Goal: Find specific page/section: Find specific page/section

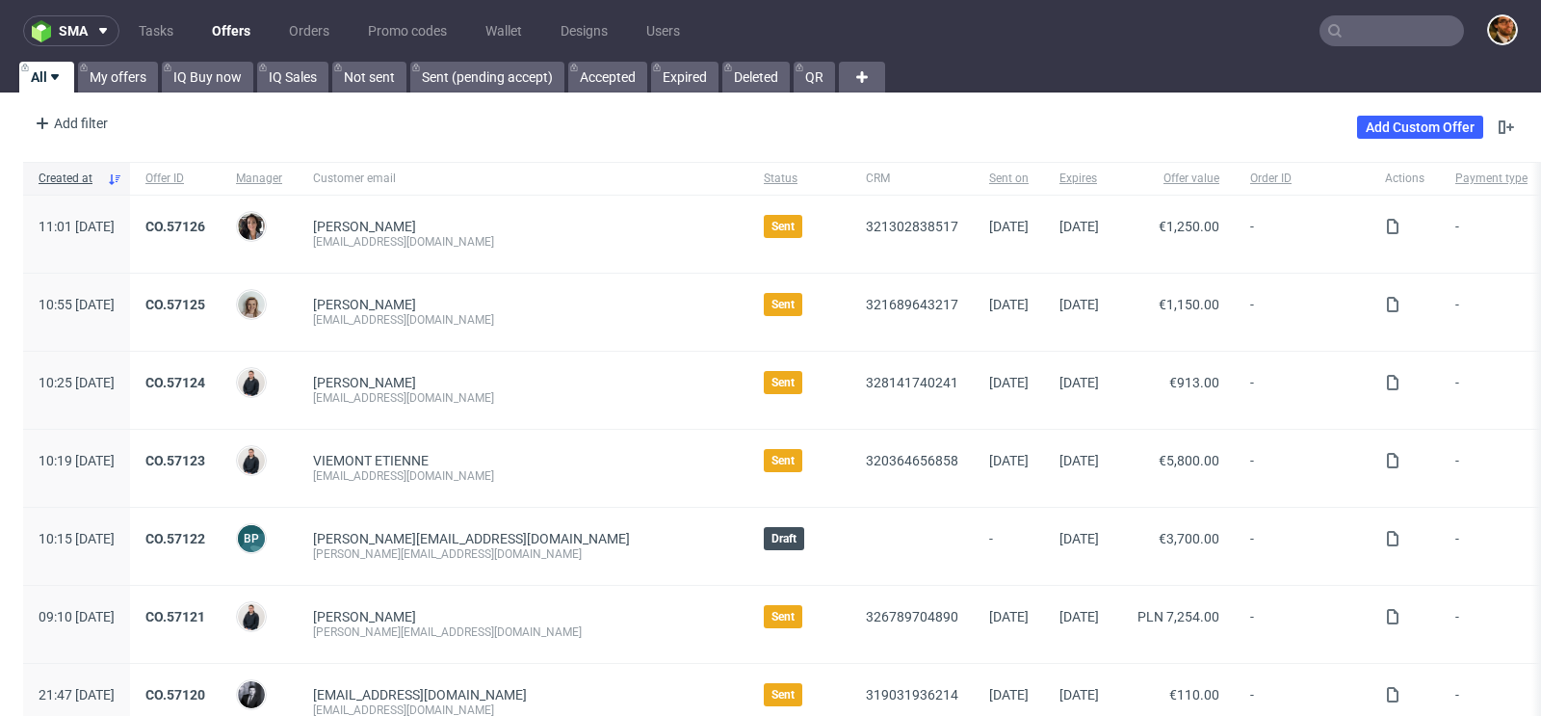
click at [1359, 30] on input "text" at bounding box center [1391, 30] width 144 height 31
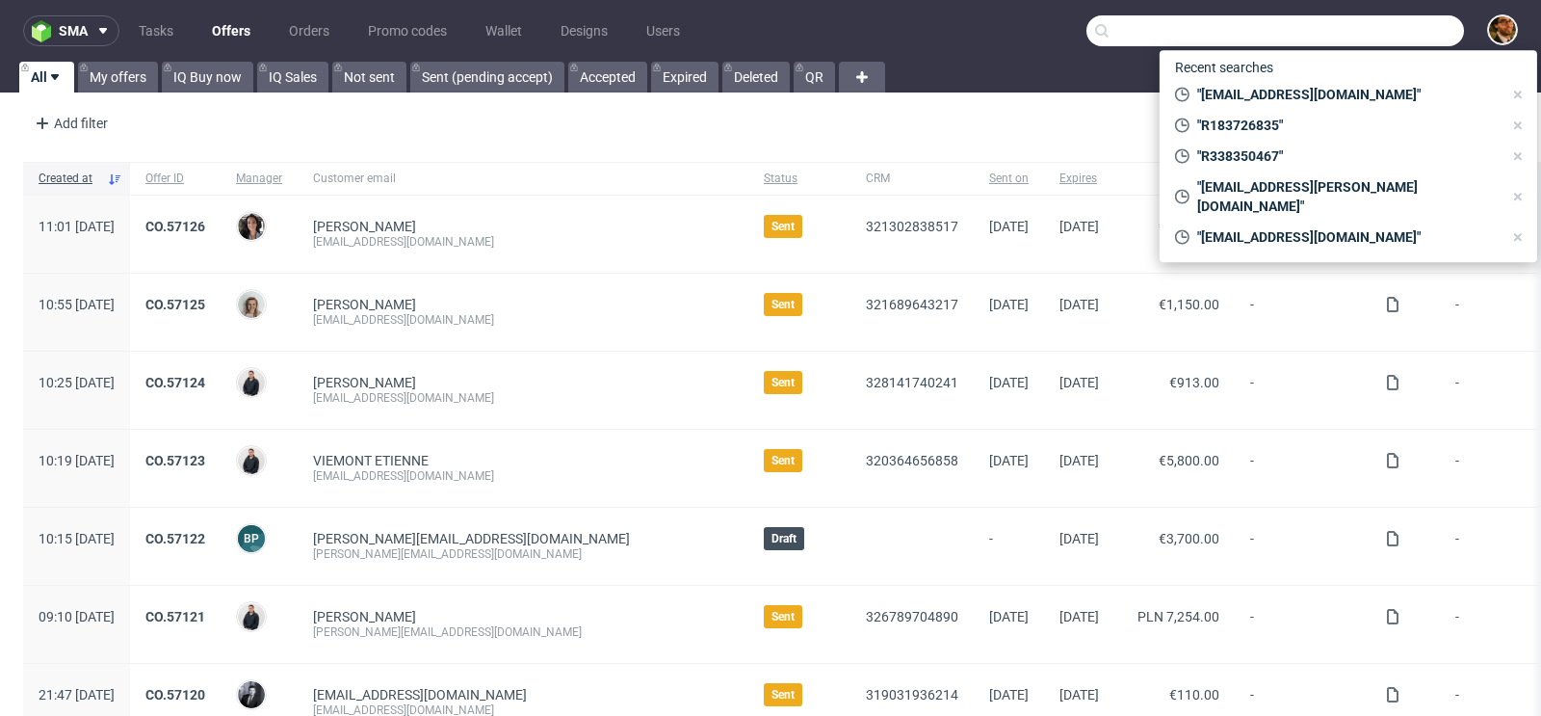
paste input "rodrigoarmada@armadadetail.com"
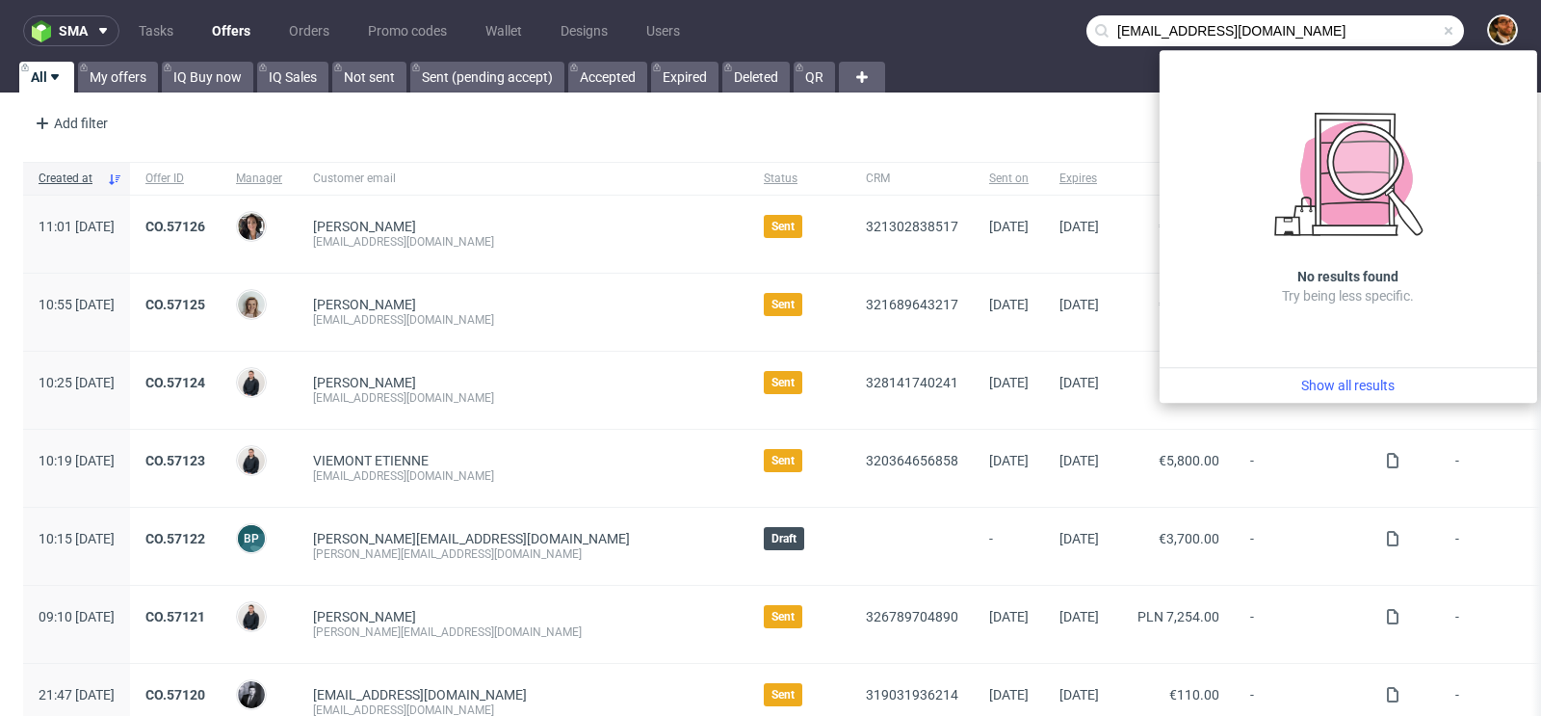
type input "rodrigoarmada@armadadetail.com"
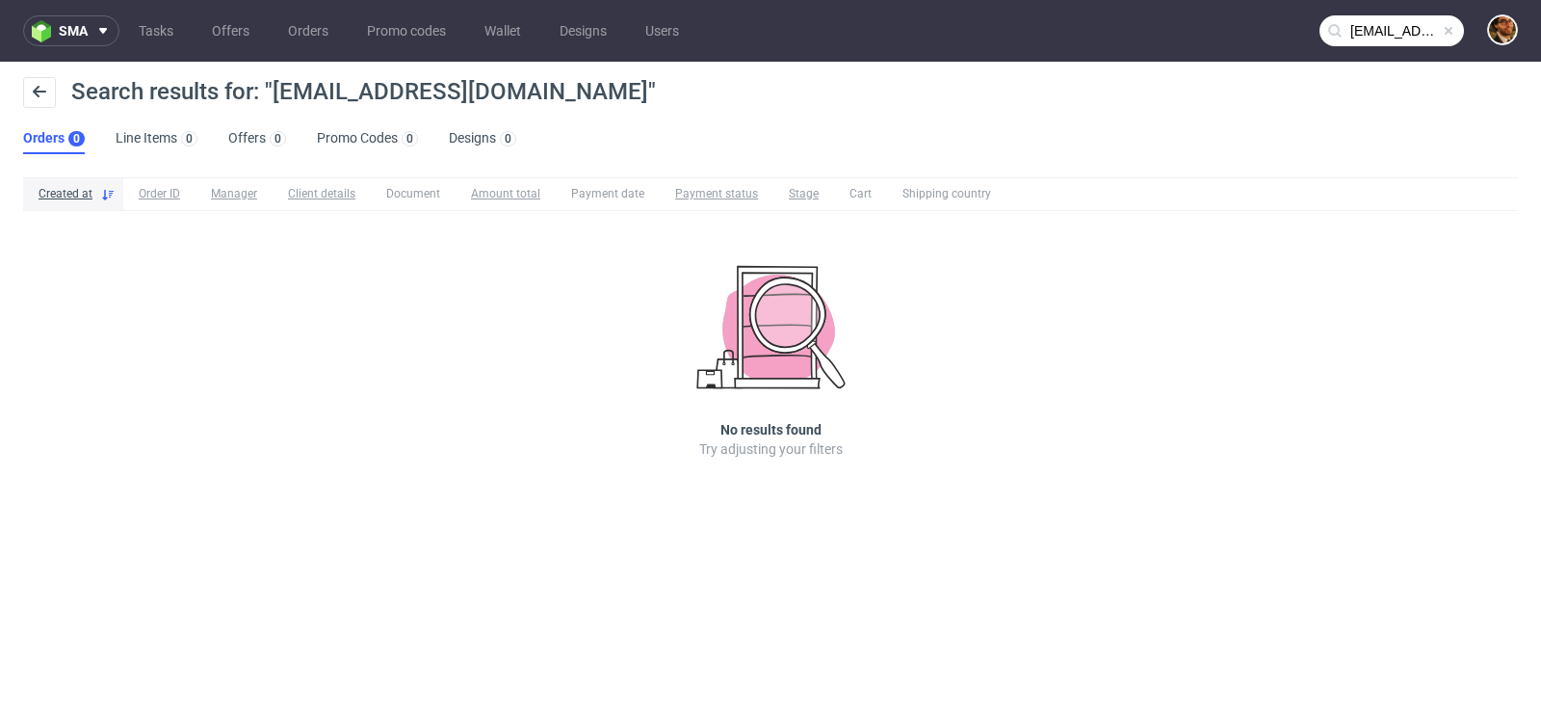
click at [1394, 37] on input "rodrigoarmada@armadadetail.com" at bounding box center [1391, 30] width 144 height 31
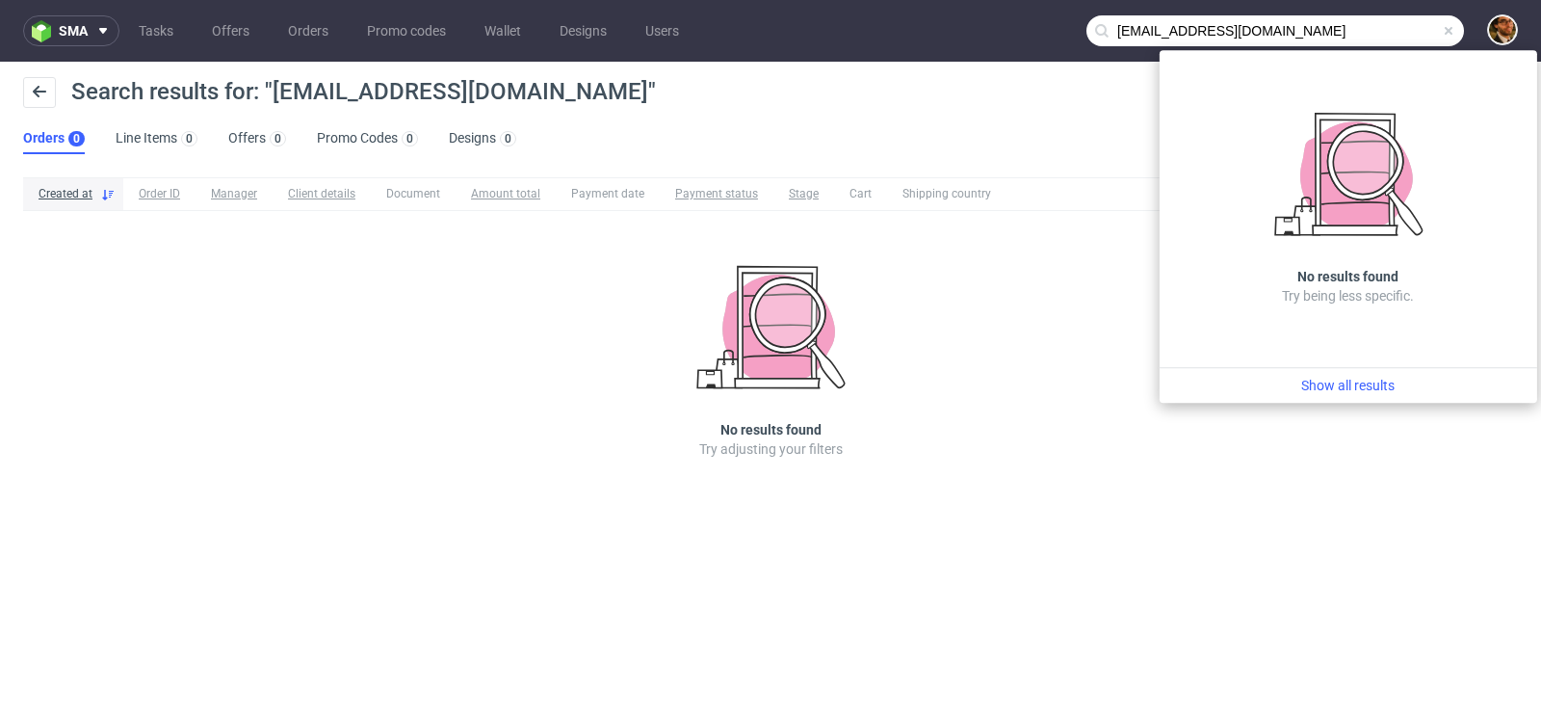
click at [1450, 32] on span at bounding box center [1448, 30] width 15 height 15
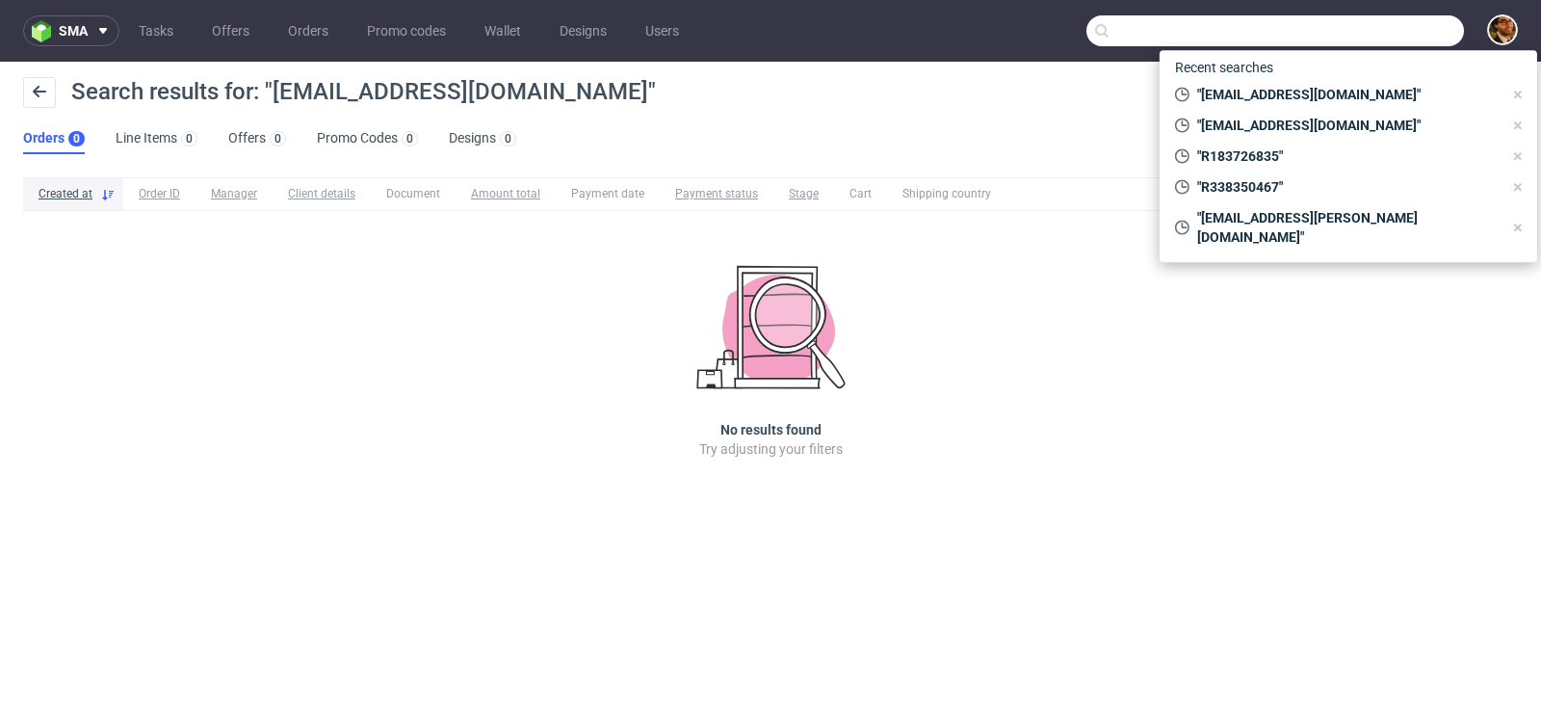
click at [1320, 32] on input "text" at bounding box center [1275, 30] width 378 height 31
paste input "R608925572"
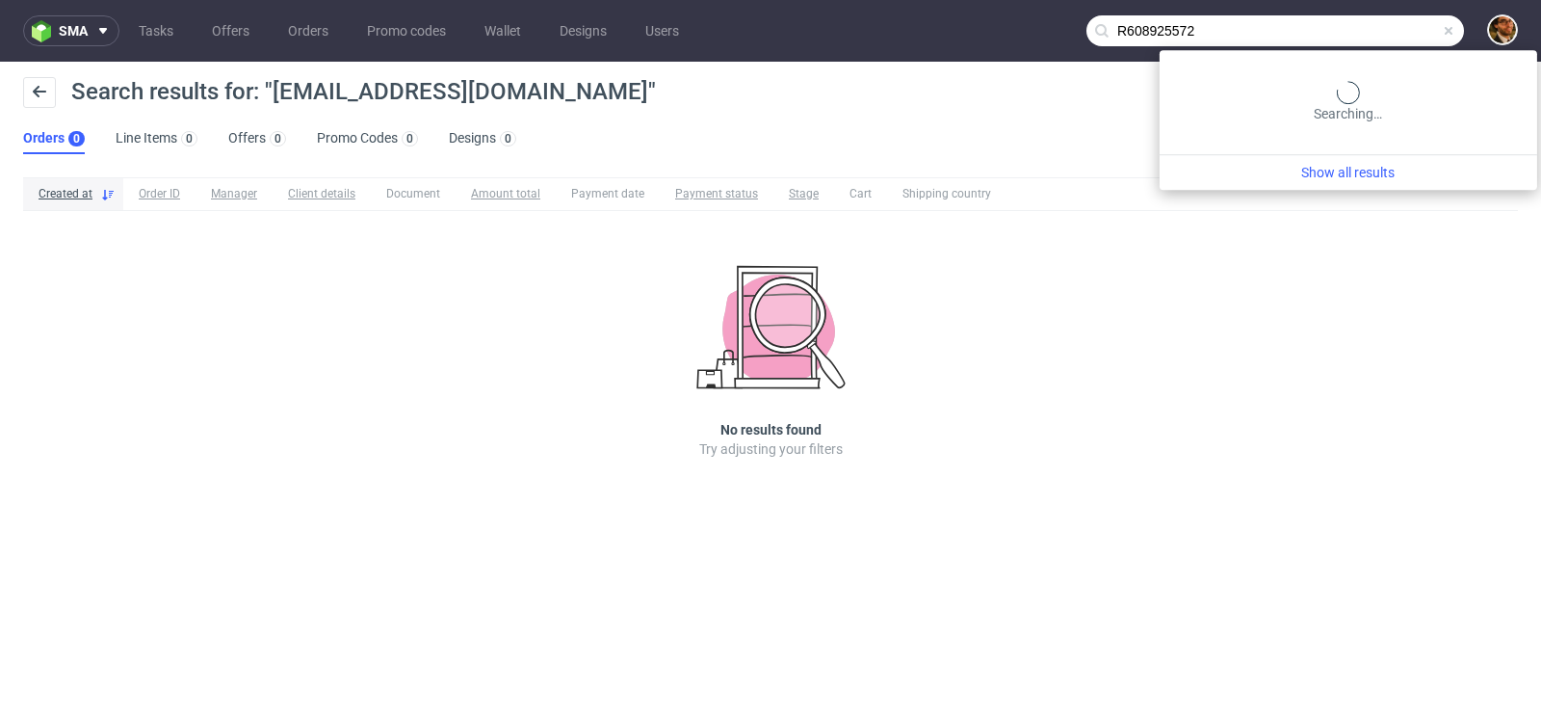
type input "R608925572"
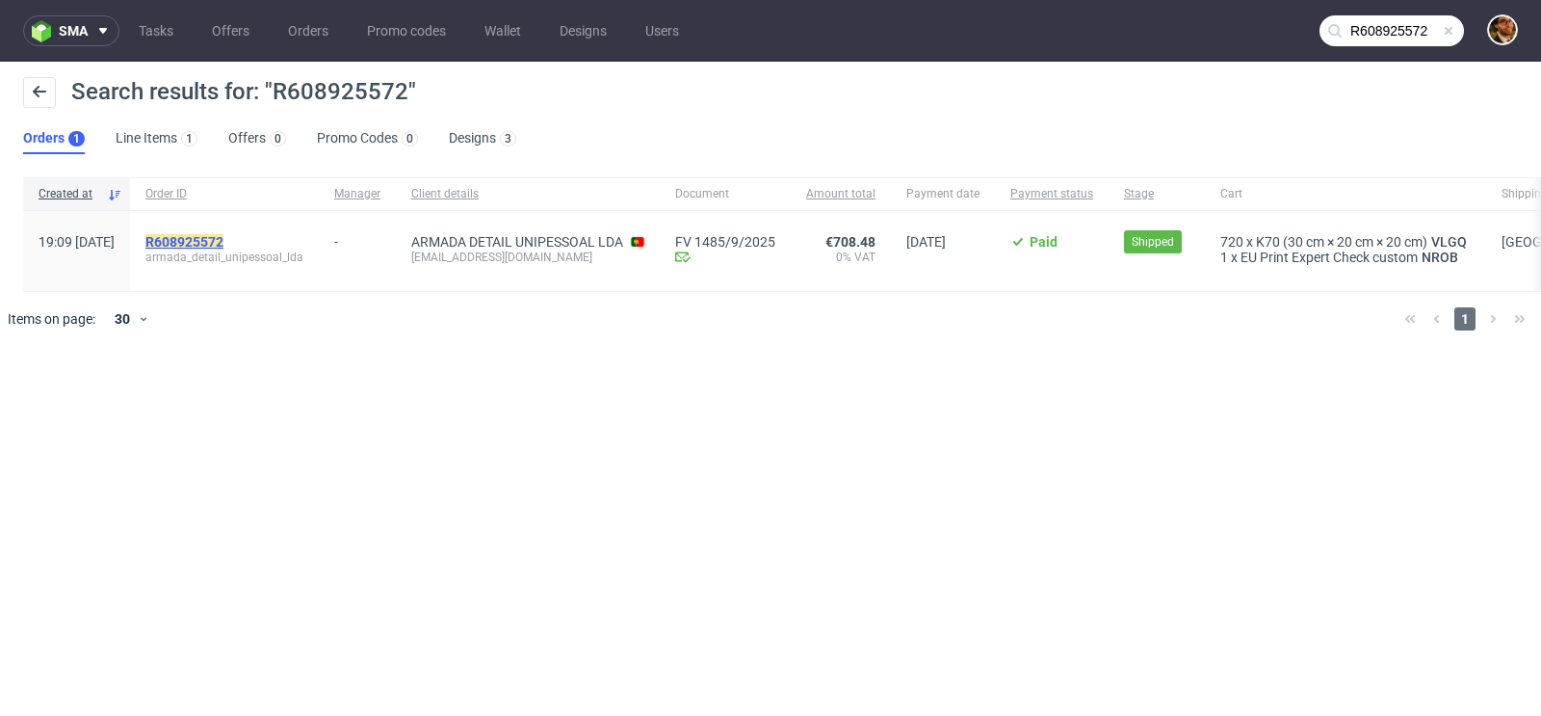
click at [223, 236] on mark "R608925572" at bounding box center [184, 241] width 78 height 15
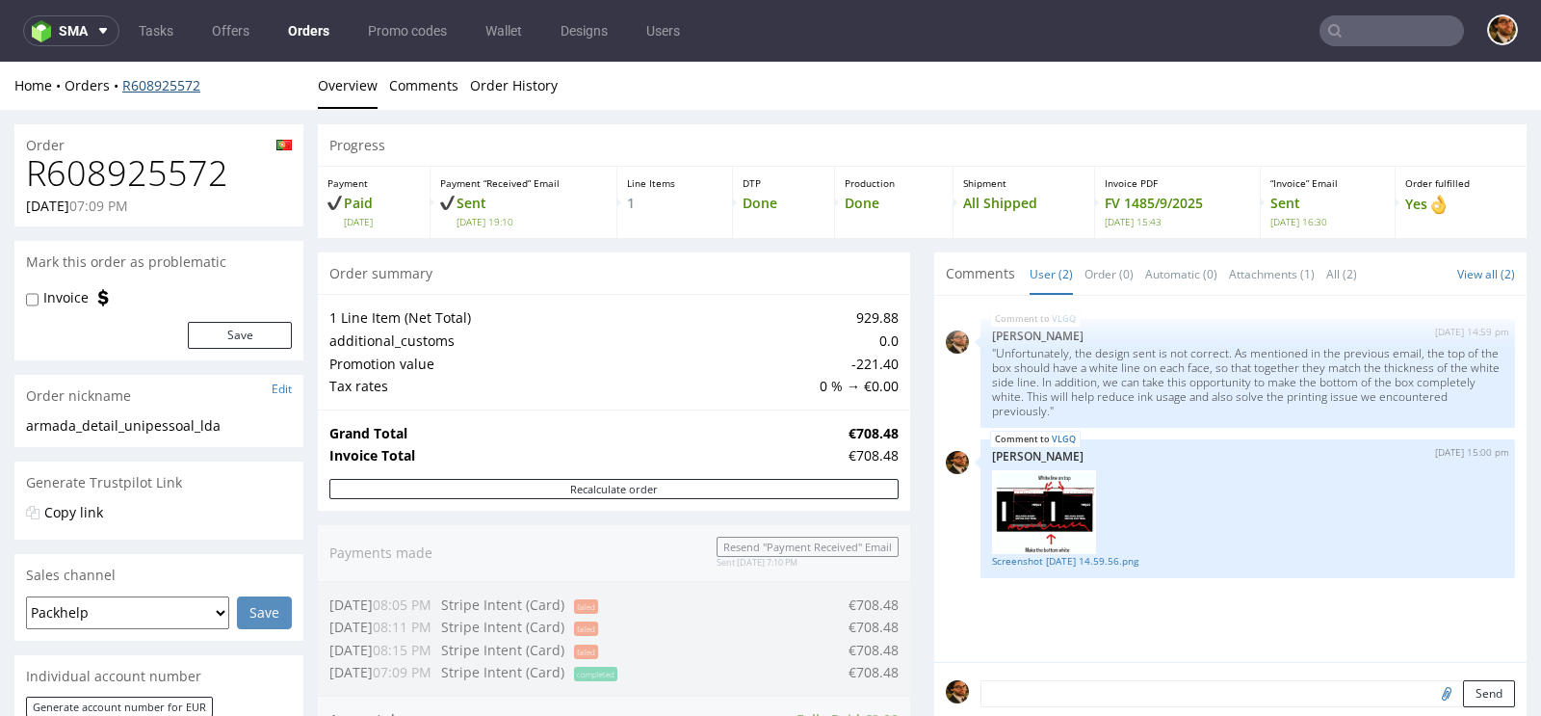
click at [140, 82] on link "R608925572" at bounding box center [161, 85] width 78 height 18
click at [153, 85] on link "R608925572" at bounding box center [161, 85] width 78 height 18
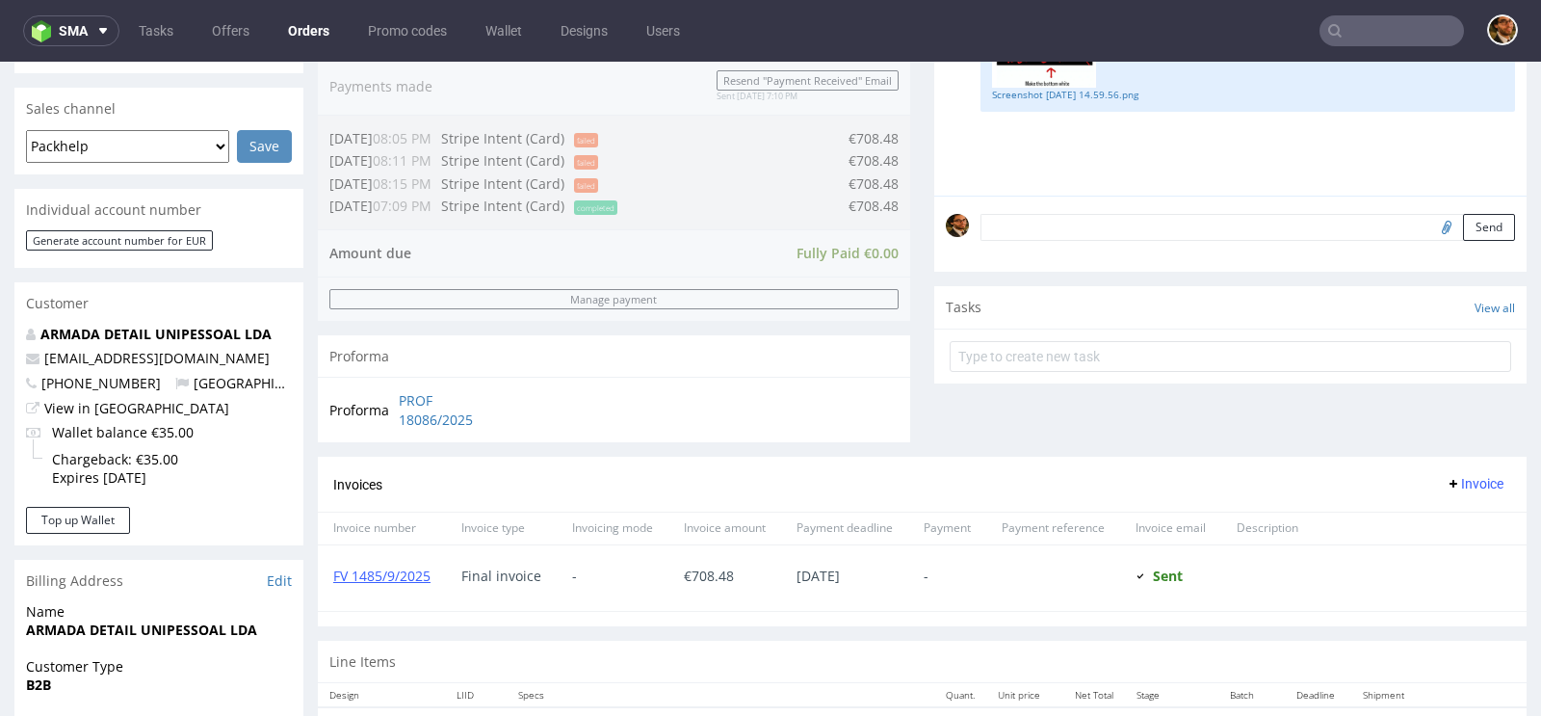
scroll to position [516, 0]
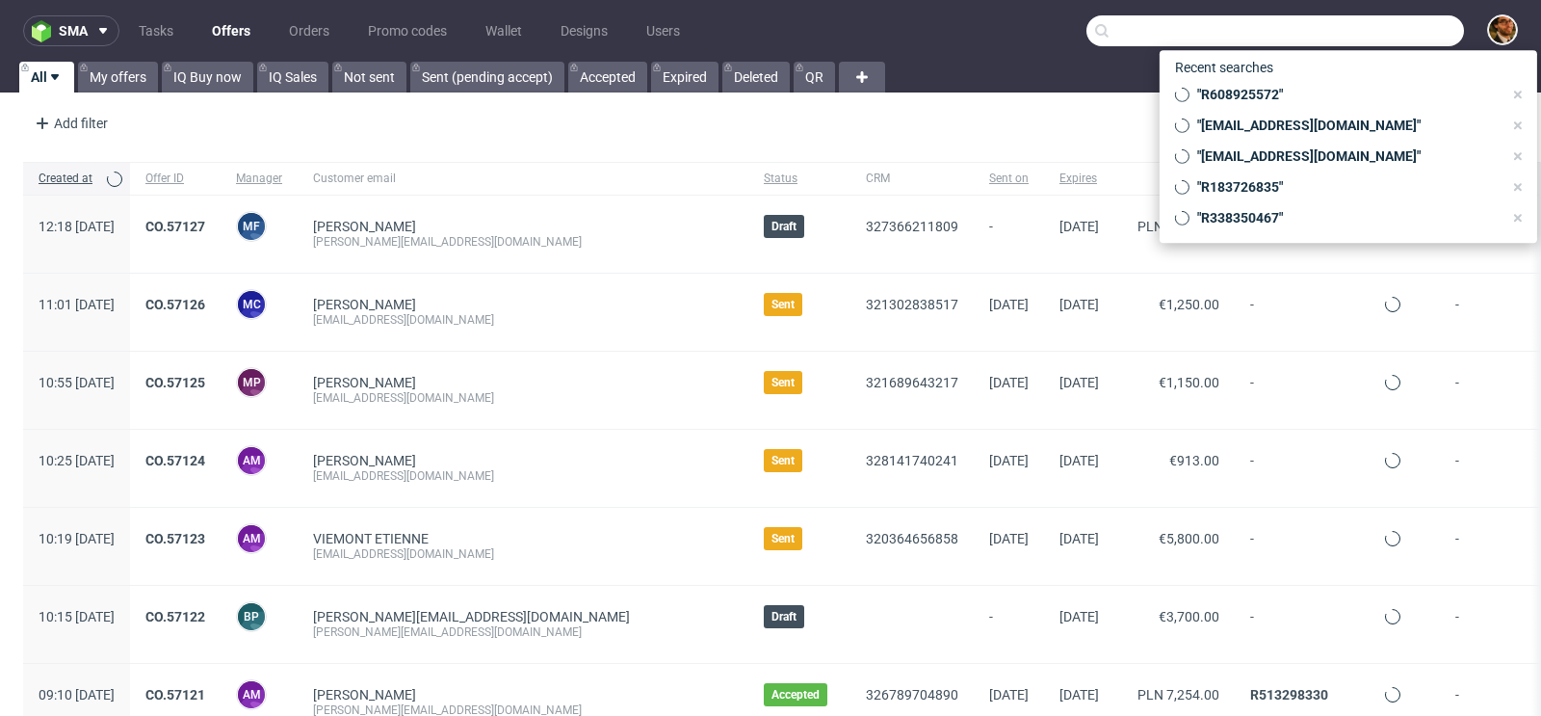
click at [1398, 40] on input "text" at bounding box center [1275, 30] width 378 height 31
paste input "usunęłam z oferty w takim razie pokrywkę papierową 5:07 w PIM 5:09 @Jędrzej Wiś…"
type input "usunęłam z oferty w takim razie pokrywkę papierową 5:07 w PIM 5:09 @Jędrzej Wiś…"
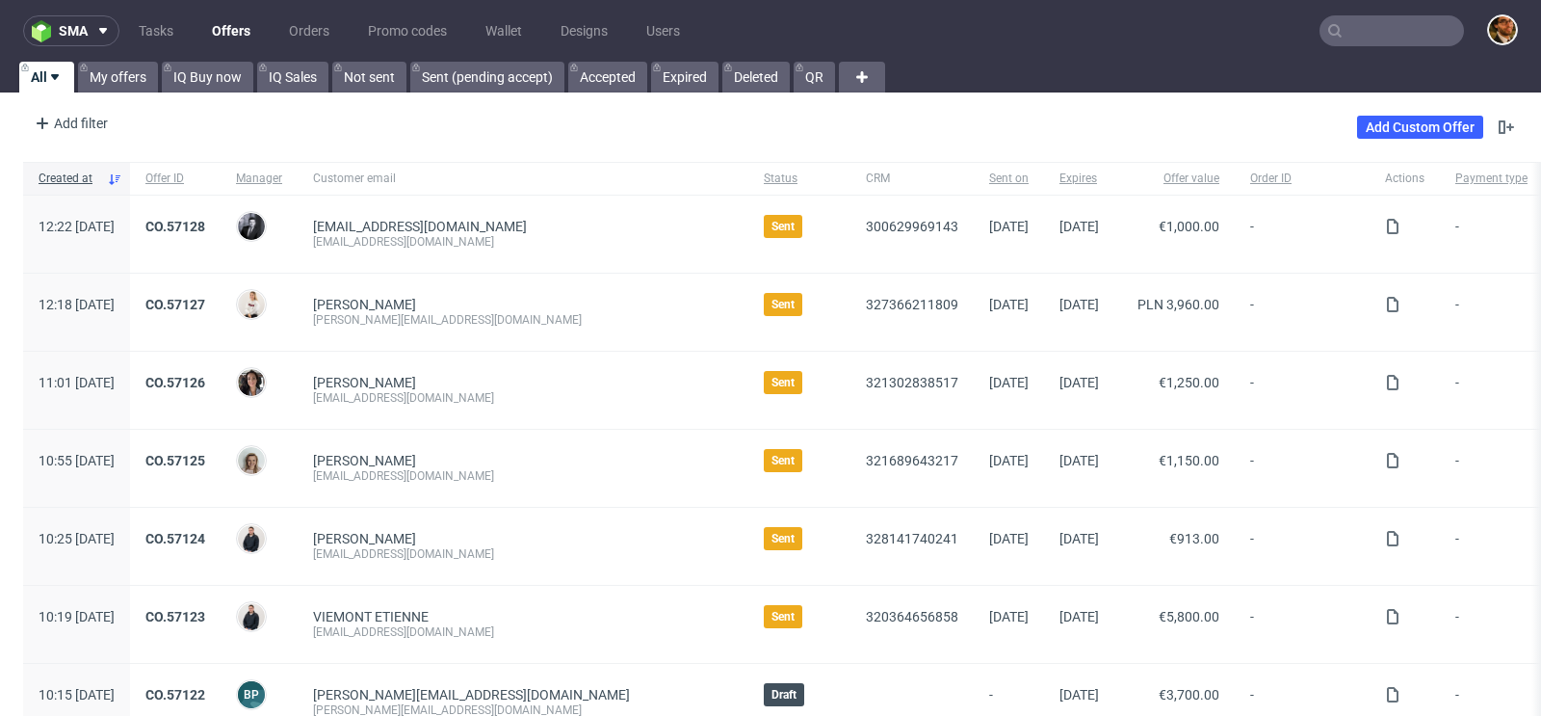
click at [1367, 39] on input "text" at bounding box center [1391, 30] width 144 height 31
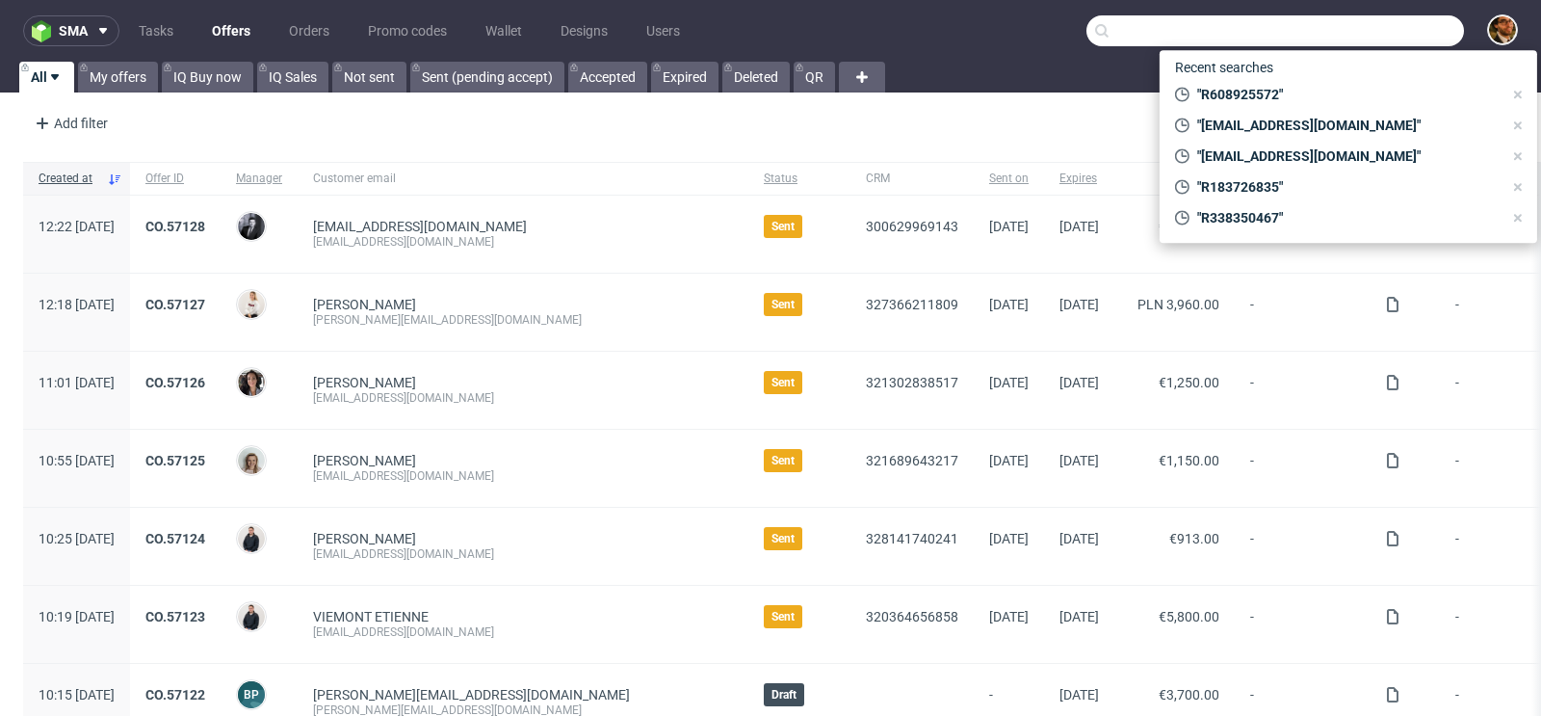
paste input "R519936371"
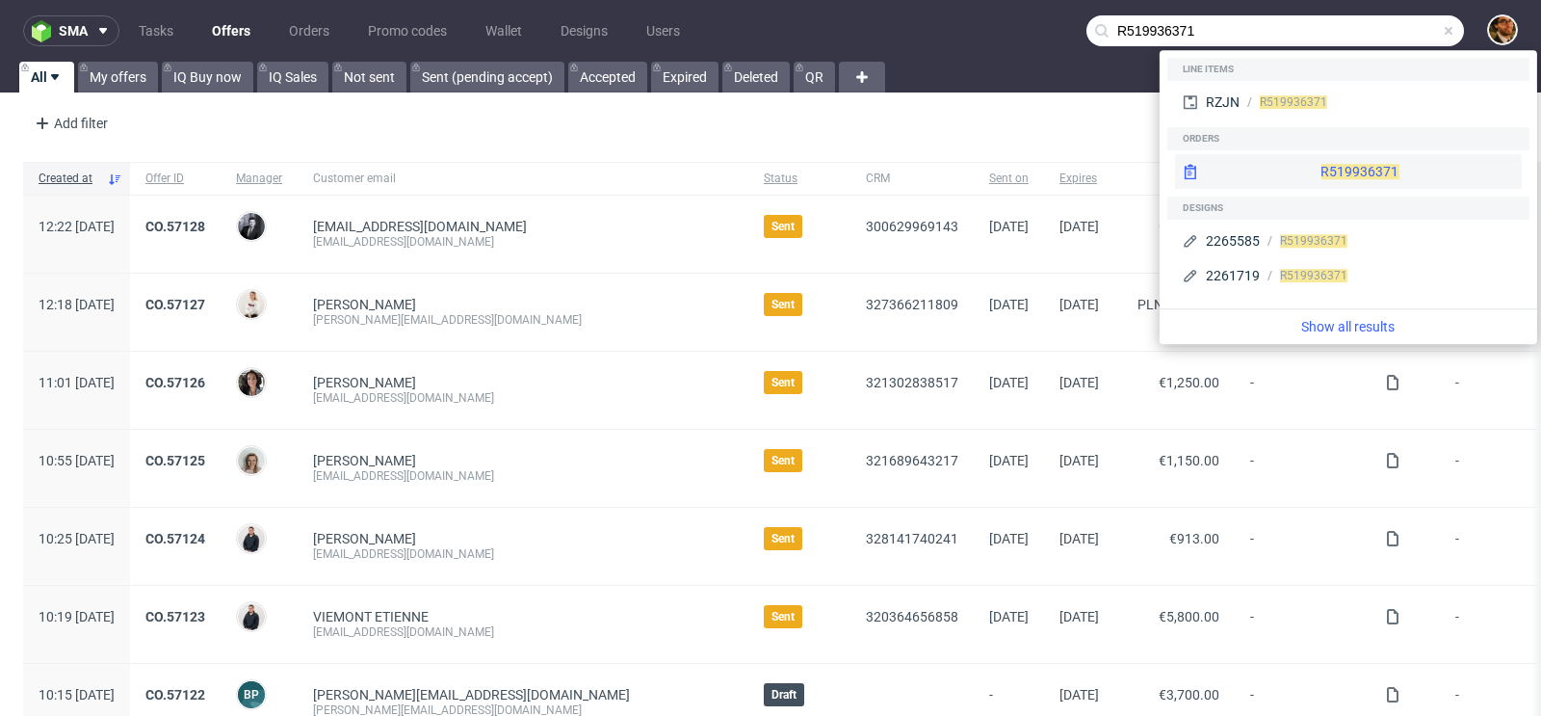
type input "R519936371"
click at [1358, 169] on div "R519936371" at bounding box center [1348, 171] width 347 height 35
